Goal: Task Accomplishment & Management: Manage account settings

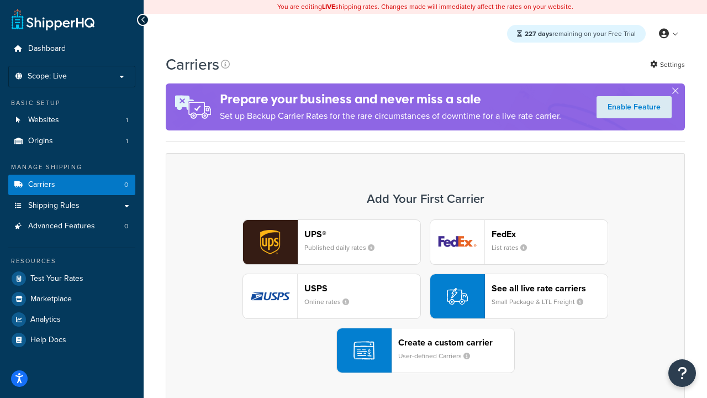
click at [425, 296] on div "UPS® Published daily rates FedEx List rates USPS Online rates See all live rate…" at bounding box center [425, 296] width 496 height 154
click at [550, 234] on header "FedEx" at bounding box center [550, 234] width 116 height 10
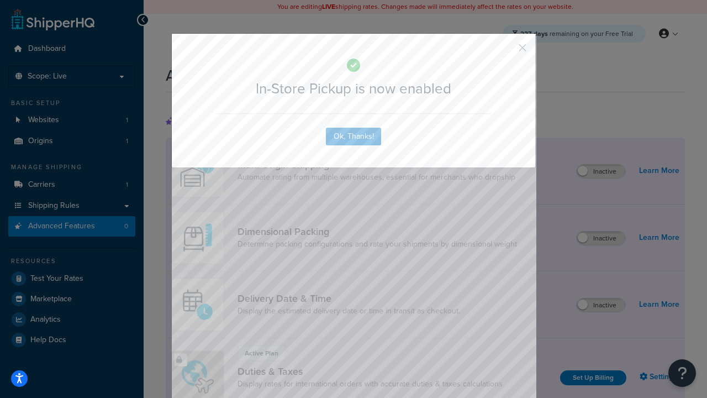
scroll to position [358, 0]
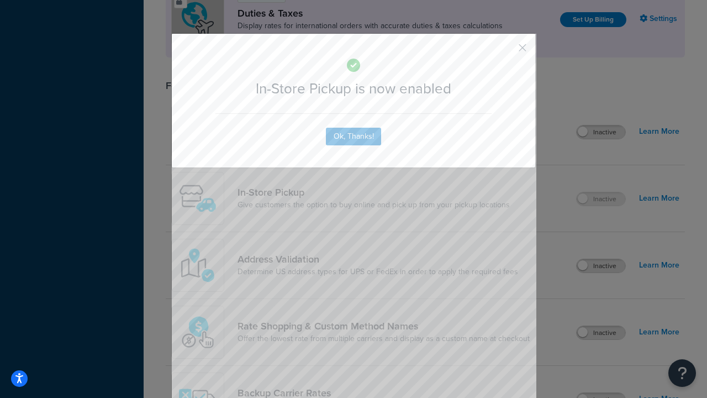
click at [506, 51] on button "button" at bounding box center [506, 51] width 3 height 3
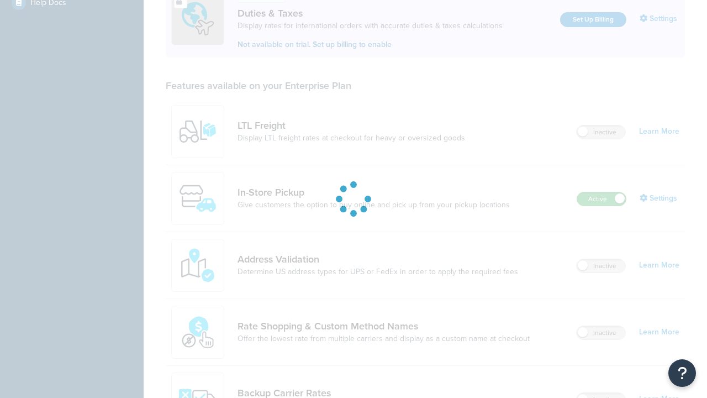
click at [602, 192] on label "Active" at bounding box center [601, 198] width 49 height 13
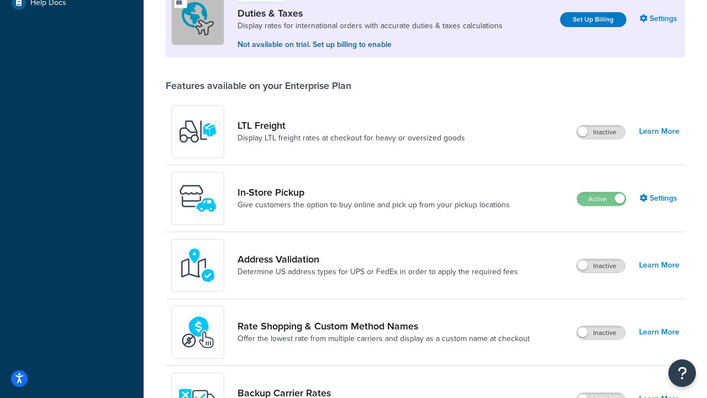
scroll to position [550, 0]
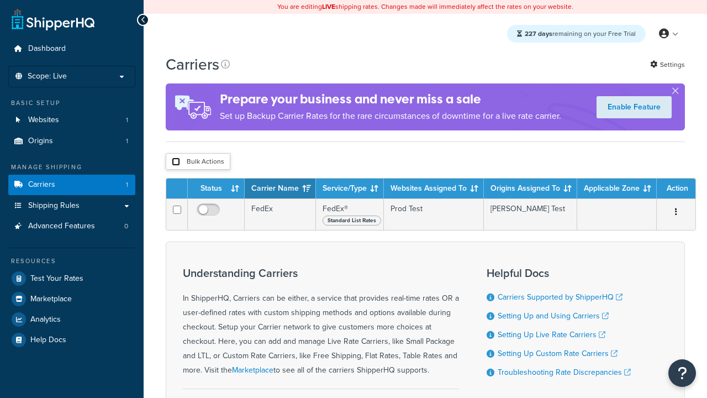
click at [176, 163] on input "checkbox" at bounding box center [176, 161] width 8 height 8
checkbox input "true"
click at [0, 0] on button "Delete" at bounding box center [0, 0] width 0 height 0
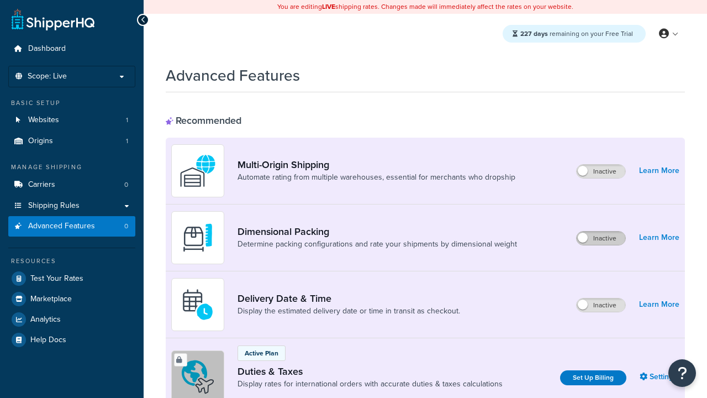
click at [601, 238] on label "Inactive" at bounding box center [601, 237] width 49 height 13
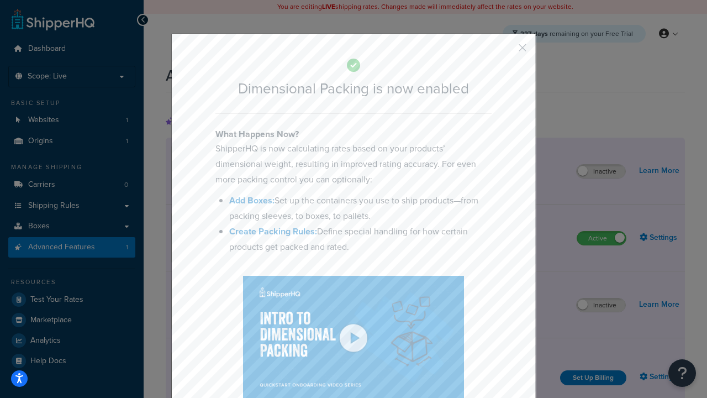
click at [506, 51] on button "button" at bounding box center [506, 51] width 3 height 3
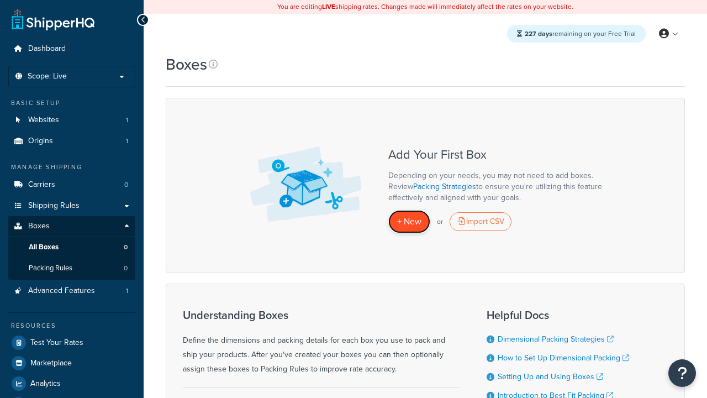
click at [409, 222] on span "+ New" at bounding box center [409, 221] width 24 height 13
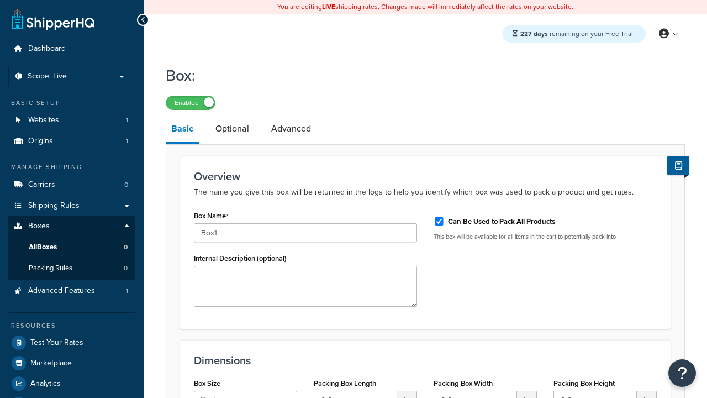
select select "usps_small"
type input "8.5"
type input "5"
type input "1.5"
type input "Box1"
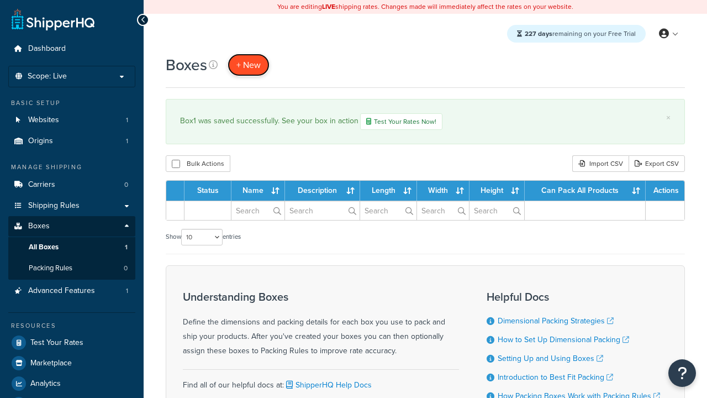
click at [249, 65] on span "+ New" at bounding box center [248, 65] width 24 height 13
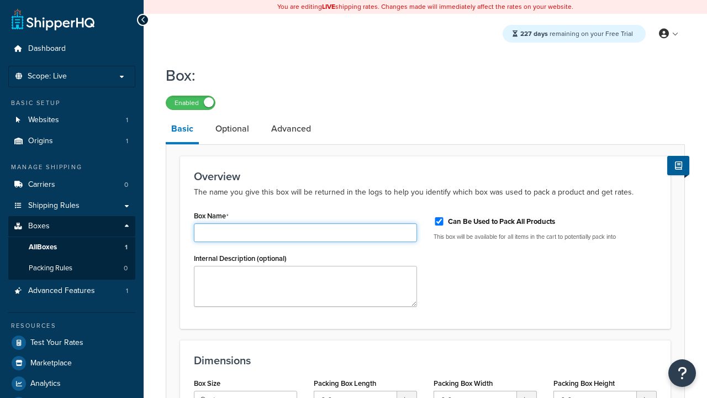
type input "Box2"
select select "usps_small"
type input "8.5"
type input "5"
type input "1.5"
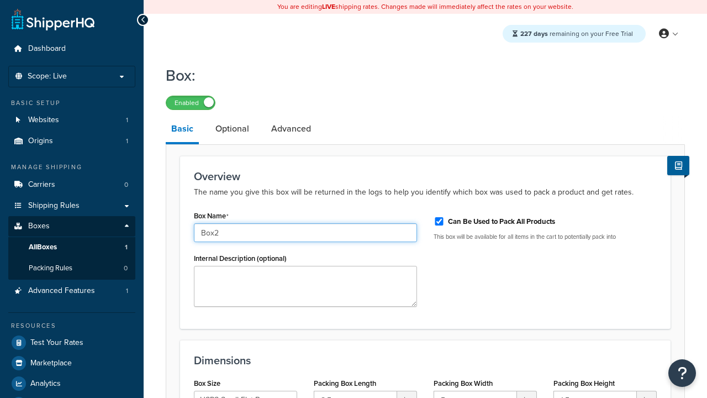
type input "Box2"
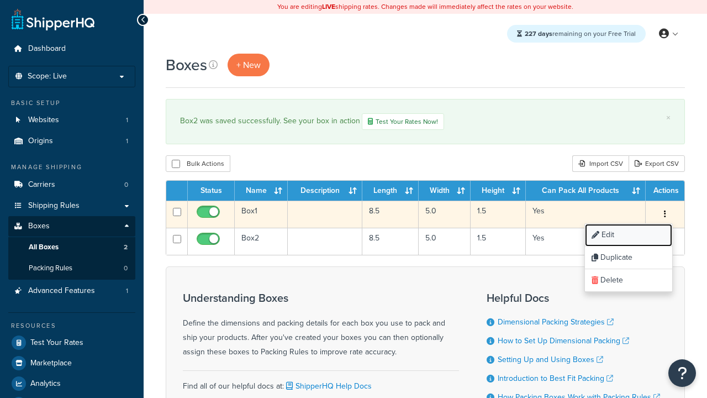
click at [628, 236] on link "Edit" at bounding box center [628, 235] width 87 height 23
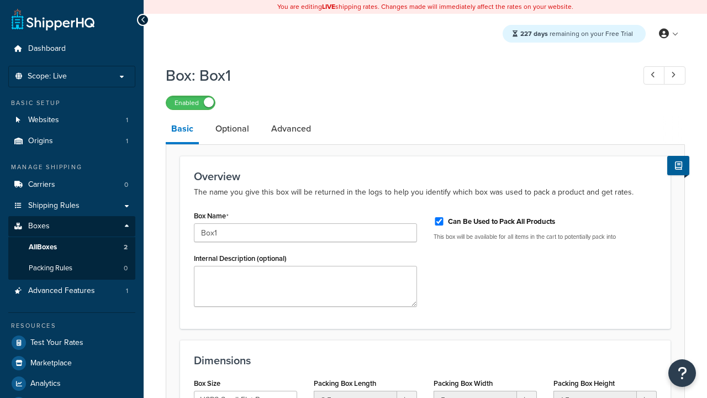
select select "usps_small"
type input "NewBox1"
select select "usps_small"
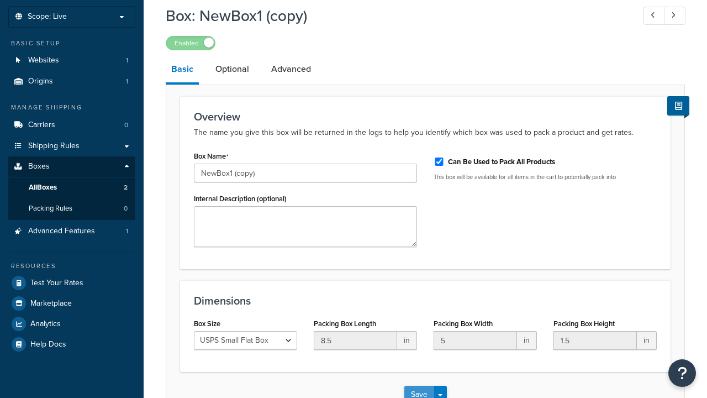
click at [419, 386] on button "Save" at bounding box center [419, 395] width 30 height 18
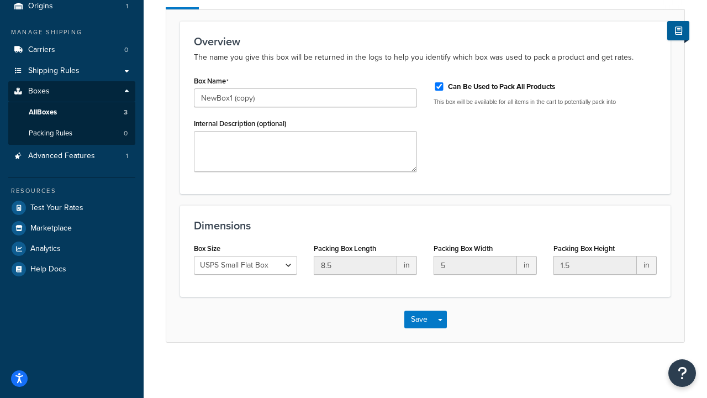
scroll to position [0, 0]
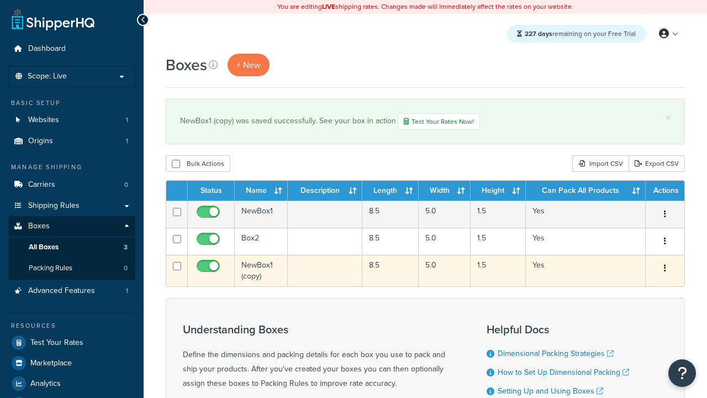
click at [665, 270] on icon "button" at bounding box center [665, 268] width 2 height 8
click at [0, 0] on link "Delete" at bounding box center [0, 0] width 0 height 0
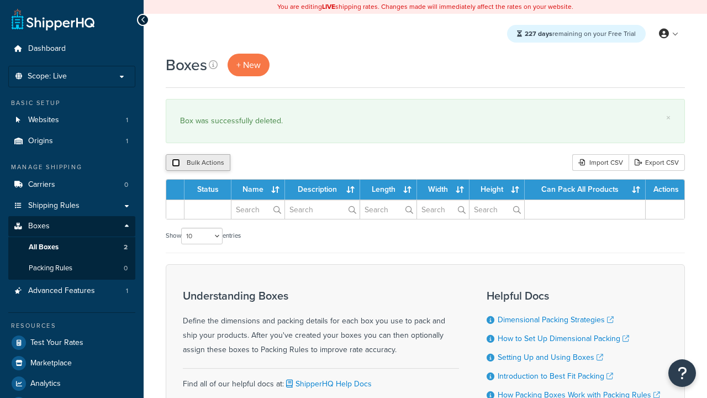
click at [176, 163] on input "checkbox" at bounding box center [176, 163] width 8 height 8
checkbox input "true"
click at [0, 0] on button "Delete" at bounding box center [0, 0] width 0 height 0
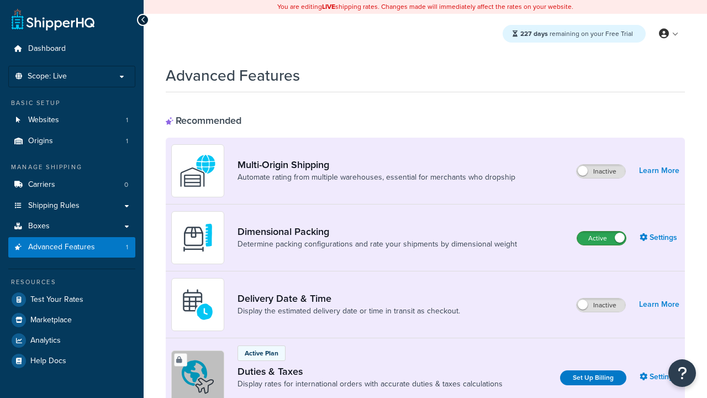
click at [602, 238] on label "Active" at bounding box center [601, 237] width 49 height 13
